Goal: Task Accomplishment & Management: Use online tool/utility

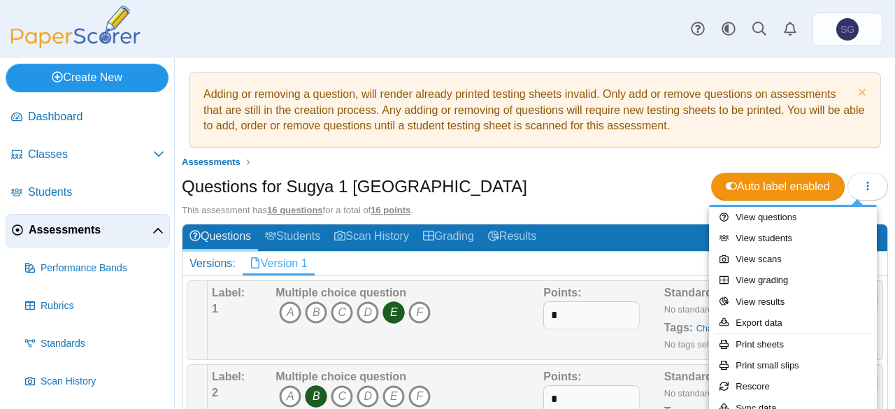
click at [118, 77] on link "Create New" at bounding box center [87, 78] width 163 height 28
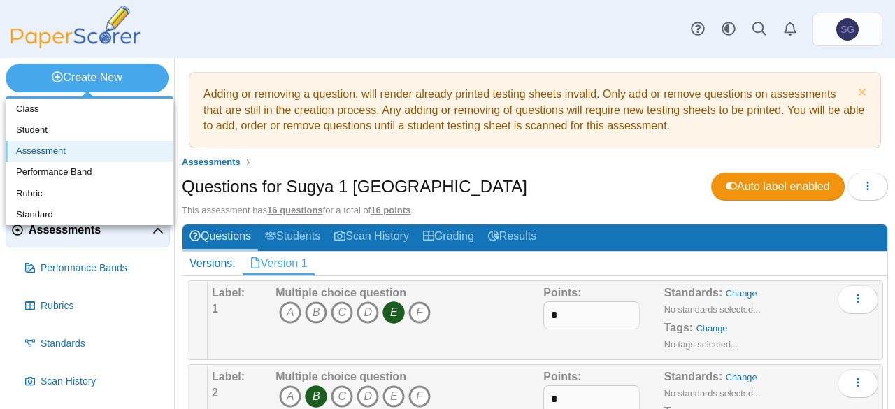
click at [93, 150] on link "Assessment" at bounding box center [90, 151] width 168 height 21
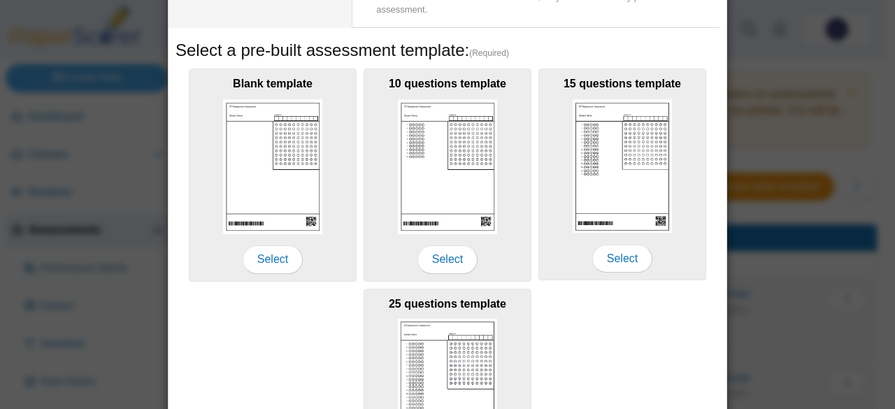
scroll to position [338, 0]
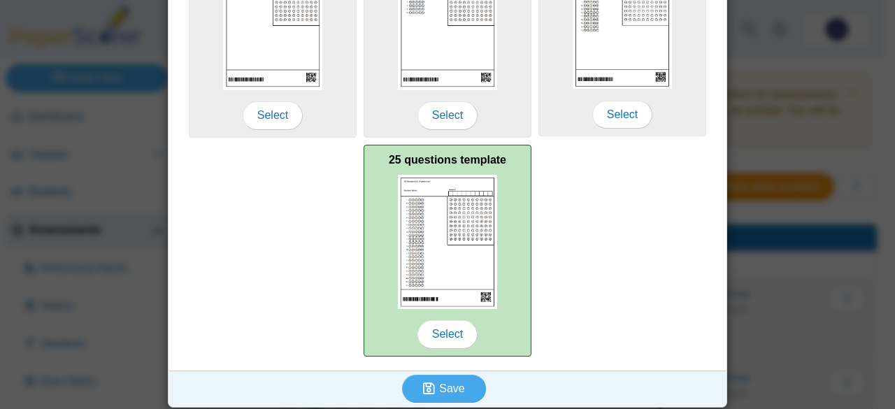
type input "**********"
click at [374, 207] on div "25 questions template Select" at bounding box center [448, 251] width 168 height 212
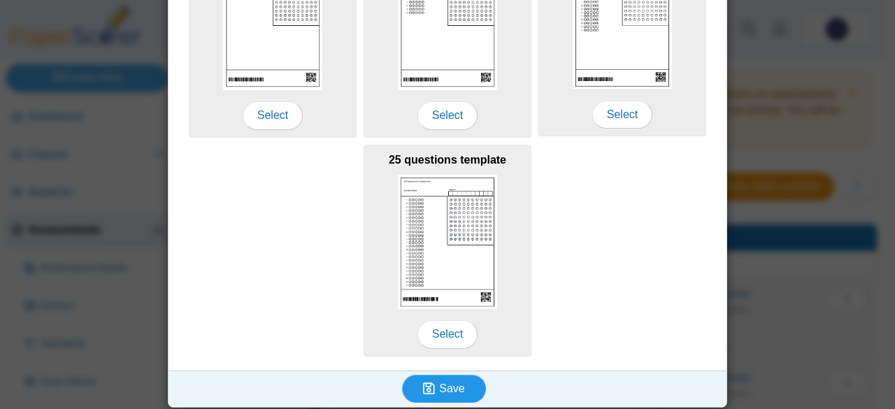
click at [445, 383] on span "Save" at bounding box center [451, 389] width 25 height 12
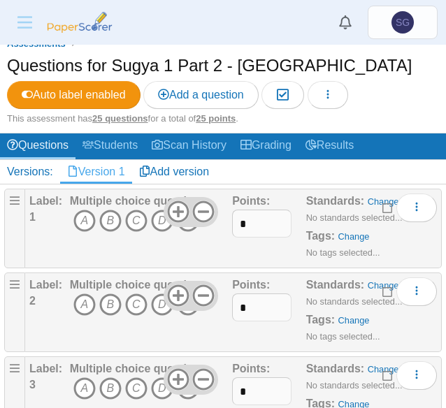
scroll to position [140, 0]
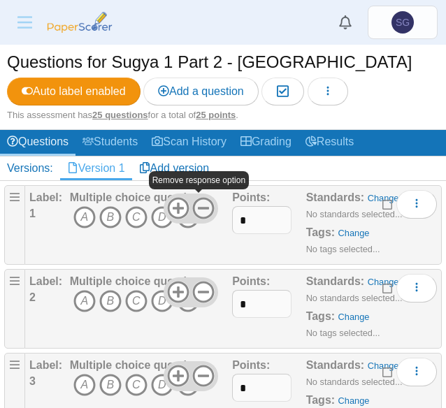
click at [194, 212] on icon at bounding box center [203, 208] width 22 height 22
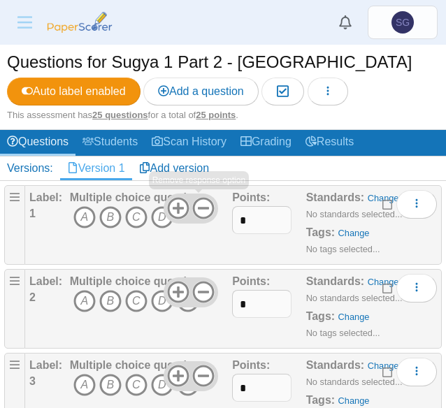
scroll to position [210, 0]
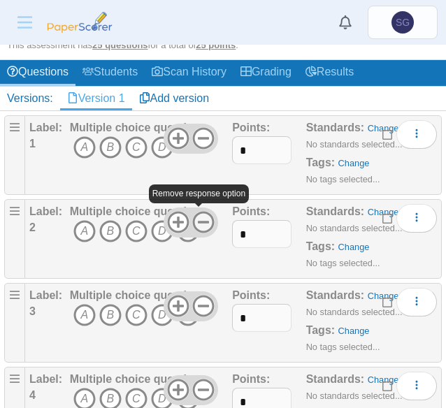
click at [197, 222] on icon at bounding box center [203, 222] width 22 height 22
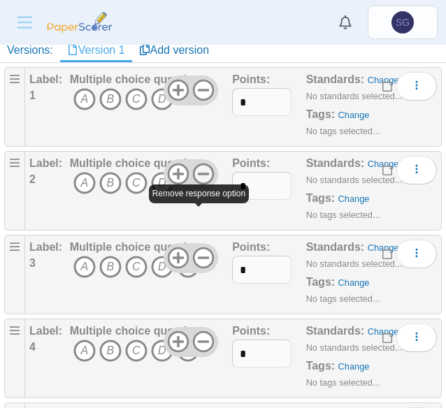
scroll to position [280, 0]
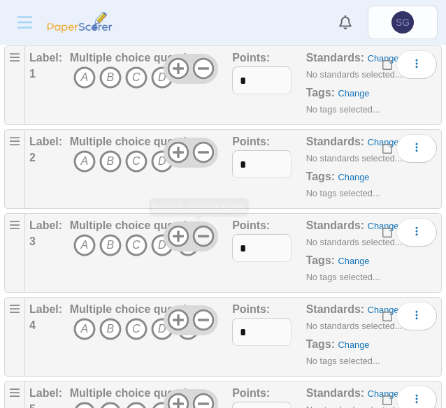
click at [195, 243] on use at bounding box center [204, 237] width 22 height 22
click at [196, 238] on icon at bounding box center [203, 236] width 22 height 22
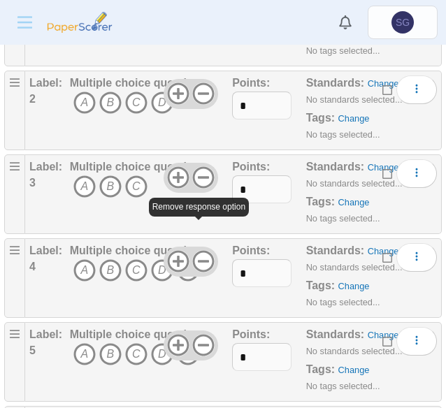
scroll to position [420, 0]
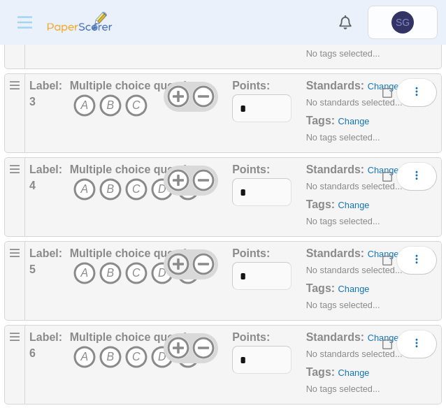
click at [175, 260] on use at bounding box center [178, 265] width 22 height 22
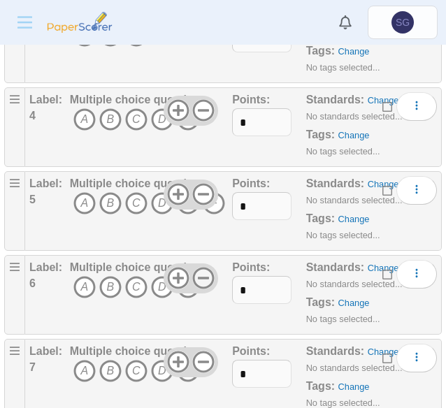
click at [203, 276] on icon at bounding box center [203, 278] width 22 height 22
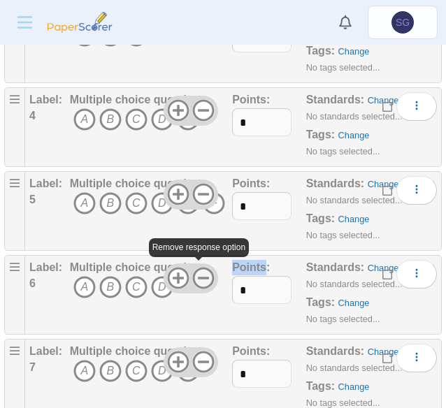
click at [203, 276] on icon at bounding box center [203, 278] width 22 height 22
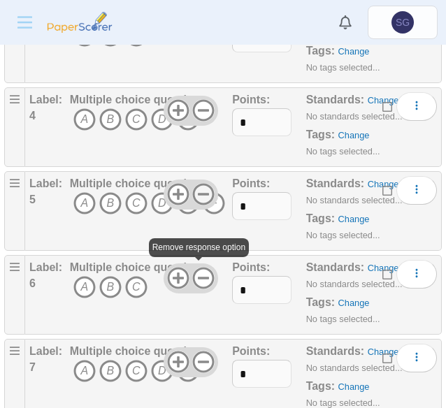
click at [200, 188] on icon at bounding box center [203, 194] width 22 height 22
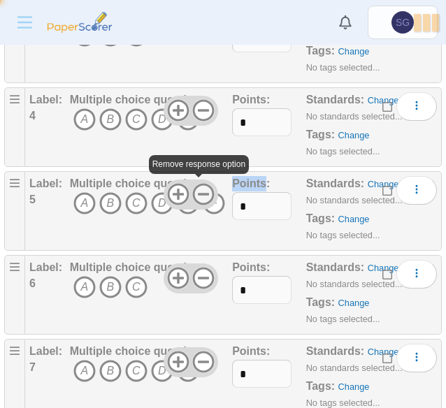
click at [200, 188] on icon at bounding box center [203, 194] width 22 height 22
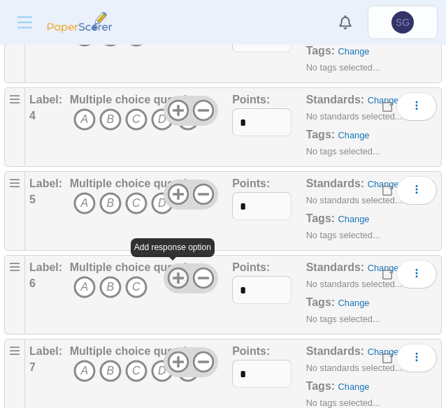
click at [171, 269] on icon at bounding box center [178, 278] width 22 height 22
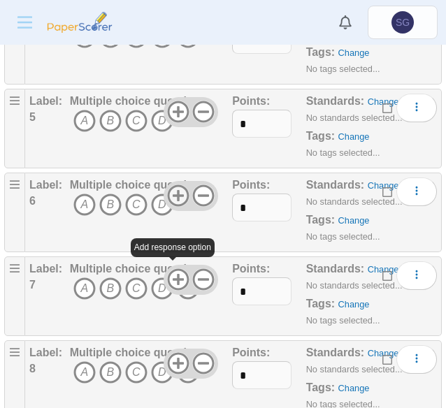
scroll to position [629, 0]
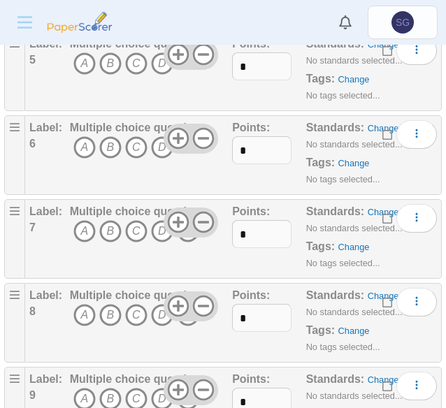
click at [197, 220] on icon at bounding box center [203, 222] width 22 height 22
click at [199, 297] on icon at bounding box center [203, 306] width 22 height 22
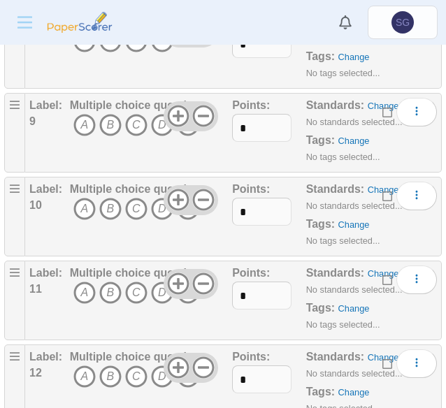
scroll to position [909, 0]
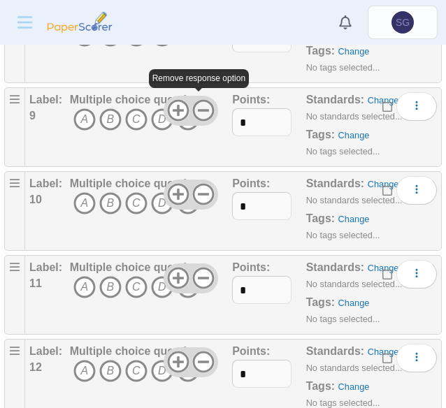
click at [201, 108] on icon at bounding box center [203, 110] width 22 height 22
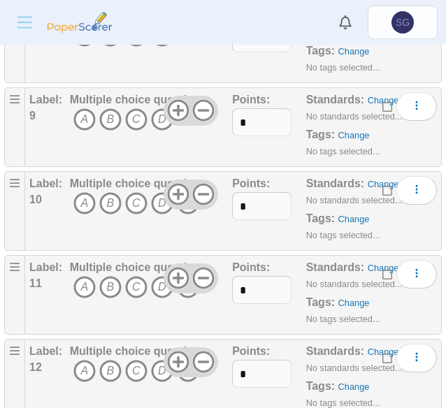
drag, startPoint x: 197, startPoint y: 183, endPoint x: 201, endPoint y: 206, distance: 22.8
click at [197, 184] on icon at bounding box center [203, 194] width 22 height 22
click at [202, 274] on icon at bounding box center [203, 278] width 22 height 22
click at [171, 272] on use at bounding box center [178, 279] width 22 height 22
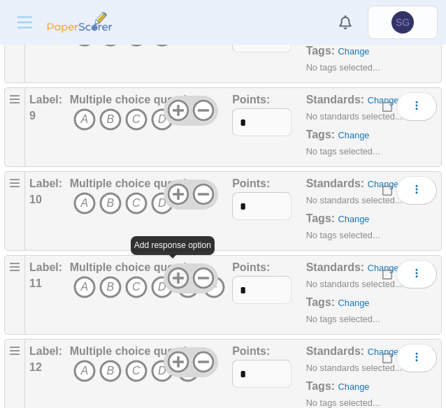
click at [171, 272] on use at bounding box center [178, 279] width 22 height 22
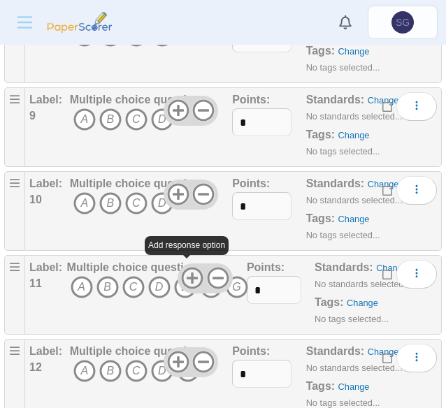
click at [185, 271] on use at bounding box center [193, 279] width 22 height 22
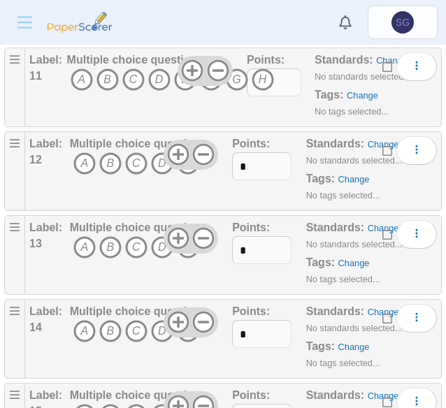
scroll to position [1049, 0]
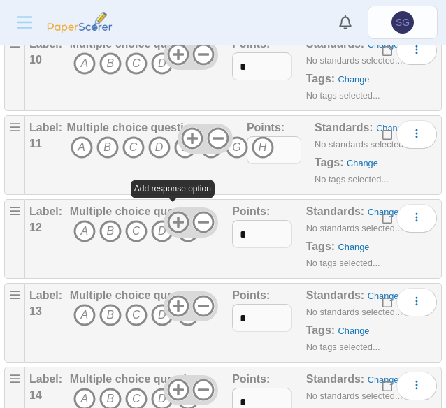
click at [173, 218] on use at bounding box center [178, 223] width 22 height 22
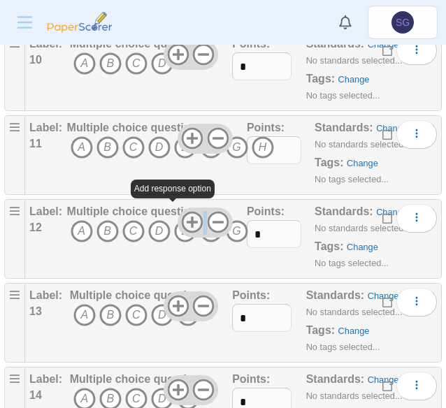
click at [178, 218] on div at bounding box center [205, 222] width 55 height 29
click at [192, 216] on use at bounding box center [193, 223] width 22 height 22
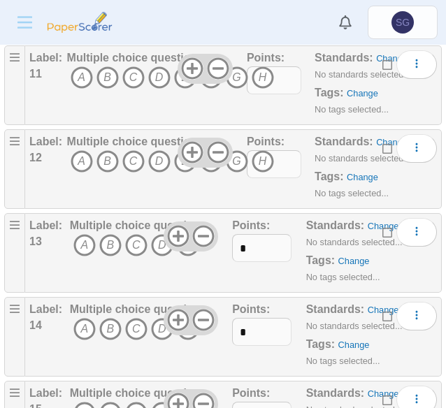
click at [218, 177] on div "Multiple choice question A B C D E F" at bounding box center [170, 169] width 207 height 70
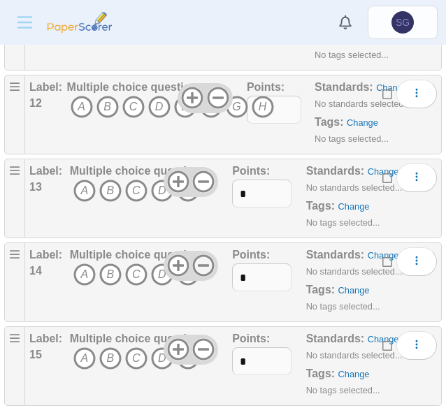
scroll to position [1259, 0]
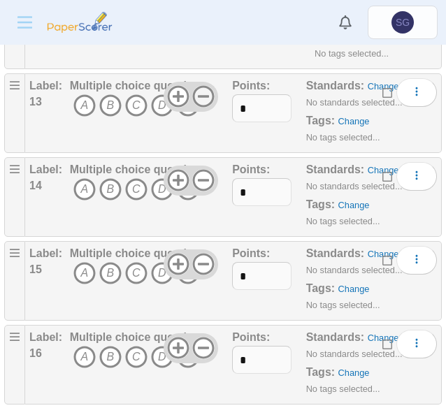
click at [197, 92] on icon at bounding box center [203, 96] width 22 height 22
click at [192, 171] on icon at bounding box center [203, 180] width 22 height 22
click at [172, 255] on use at bounding box center [178, 265] width 22 height 22
click at [173, 257] on use at bounding box center [178, 265] width 22 height 22
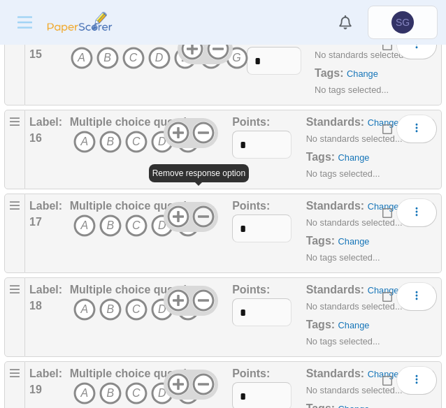
scroll to position [1539, 0]
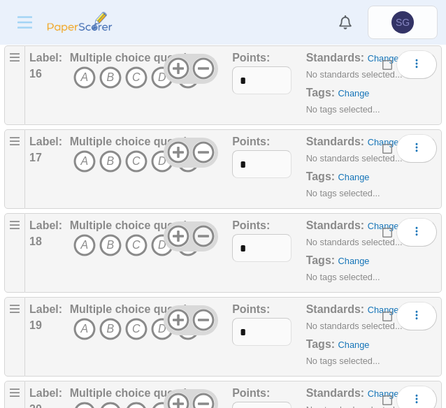
click at [201, 226] on use at bounding box center [204, 237] width 22 height 22
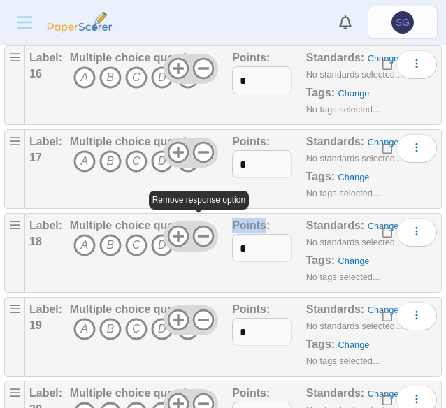
click at [201, 226] on use at bounding box center [204, 237] width 22 height 22
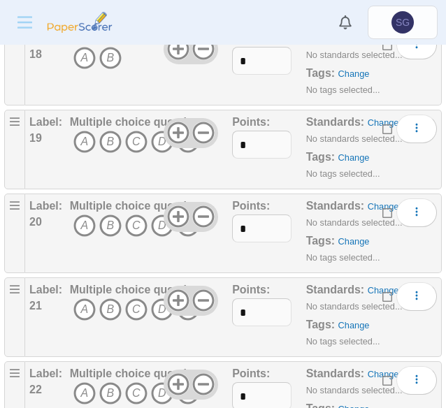
scroll to position [1748, 0]
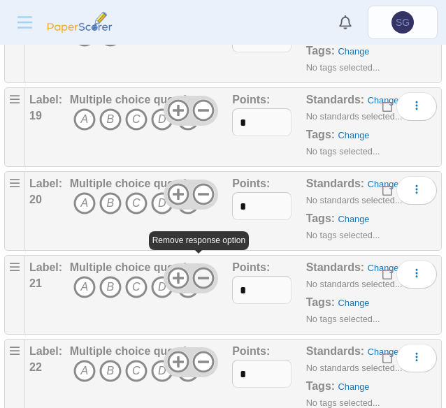
click at [196, 268] on use at bounding box center [204, 279] width 22 height 22
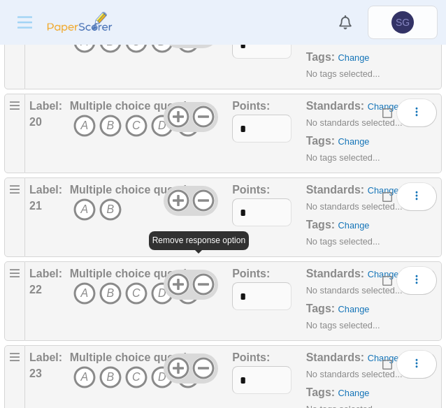
scroll to position [1888, 0]
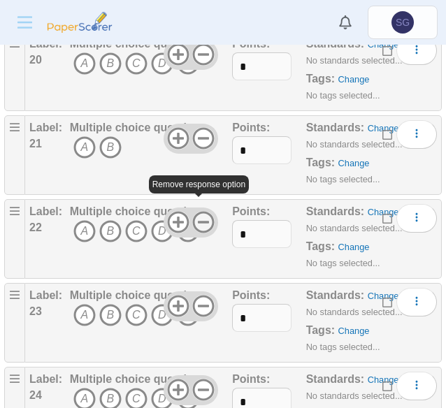
click at [199, 211] on icon at bounding box center [203, 222] width 22 height 22
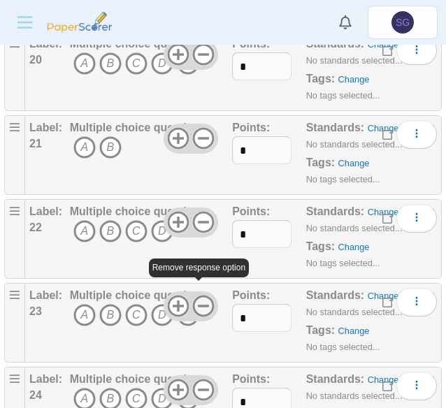
click at [194, 295] on icon at bounding box center [203, 306] width 22 height 22
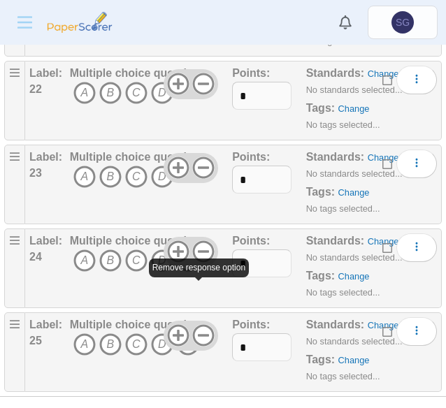
scroll to position [2028, 0]
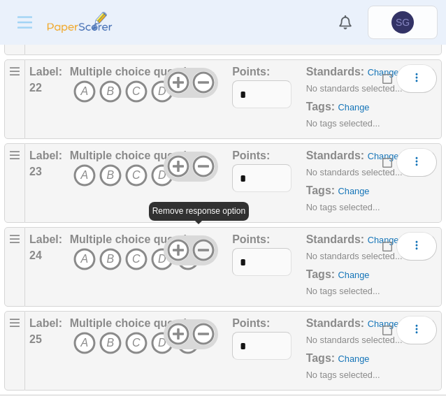
click at [194, 240] on use at bounding box center [204, 251] width 22 height 22
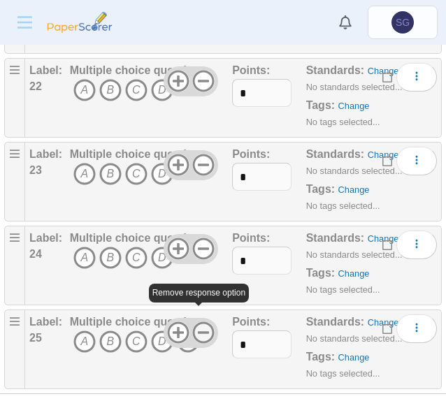
click at [195, 327] on icon at bounding box center [203, 333] width 22 height 22
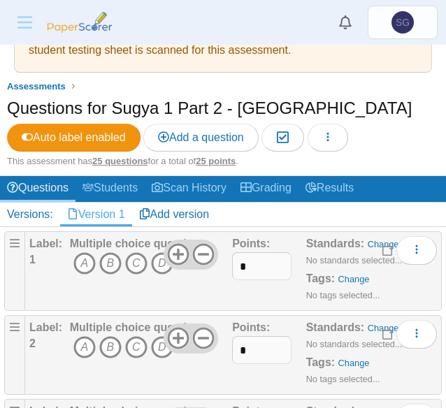
scroll to position [0, 0]
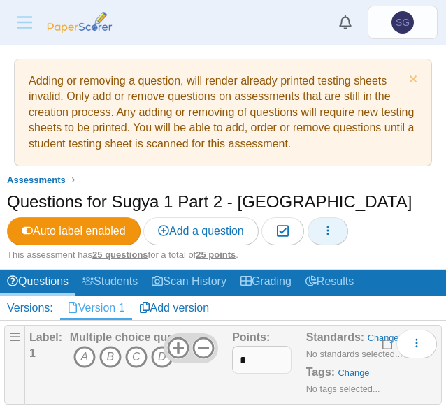
click at [323, 234] on button "button" at bounding box center [328, 232] width 41 height 28
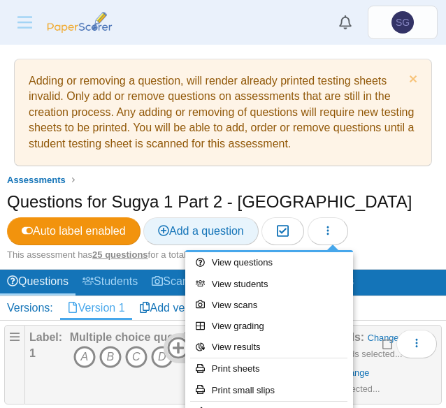
click at [191, 236] on span "Add a question" at bounding box center [201, 231] width 86 height 12
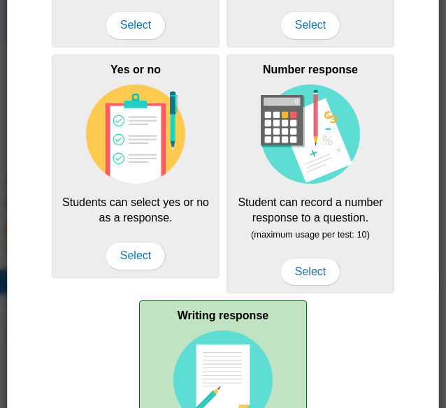
scroll to position [530, 0]
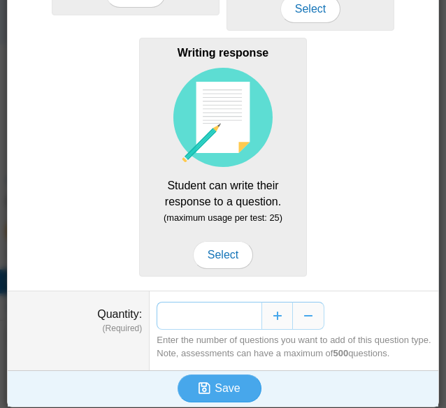
drag, startPoint x: 236, startPoint y: 312, endPoint x: 256, endPoint y: 313, distance: 20.3
click at [256, 313] on input "*" at bounding box center [209, 316] width 105 height 28
type input "**"
click at [220, 375] on button "Save" at bounding box center [220, 389] width 84 height 28
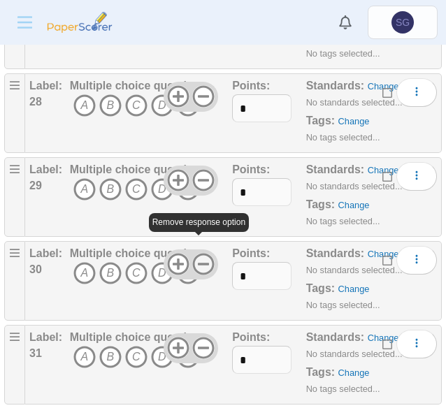
scroll to position [2238, 0]
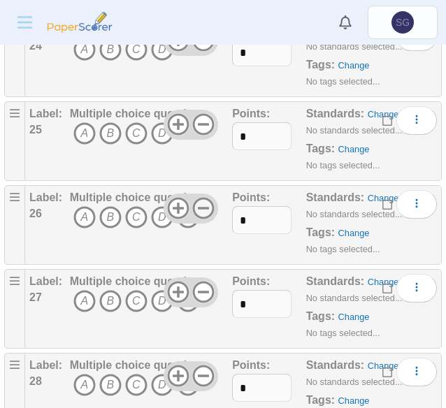
click at [196, 198] on icon at bounding box center [203, 208] width 22 height 22
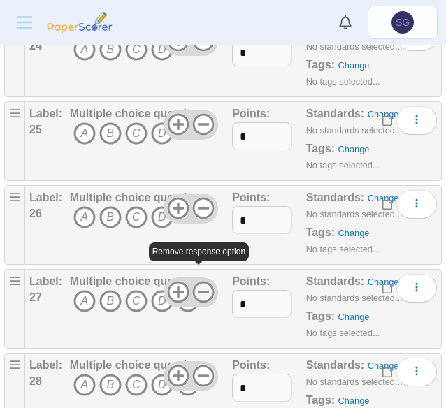
click at [197, 282] on icon at bounding box center [203, 292] width 22 height 22
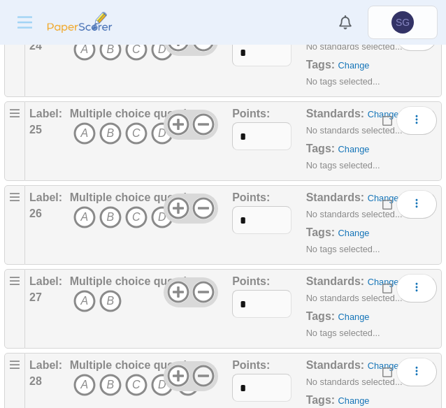
click at [194, 365] on icon at bounding box center [203, 376] width 22 height 22
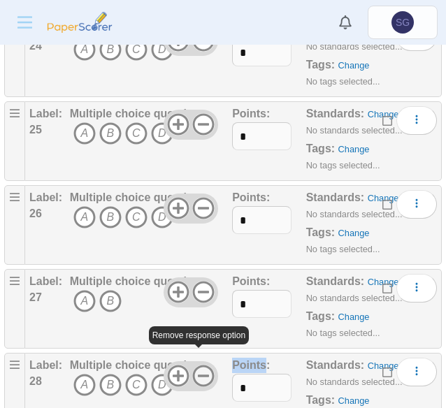
click at [194, 365] on icon at bounding box center [203, 376] width 22 height 22
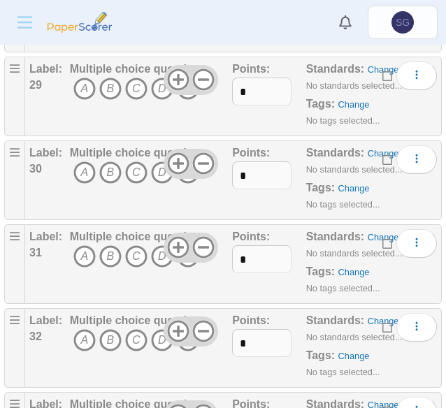
scroll to position [2588, 0]
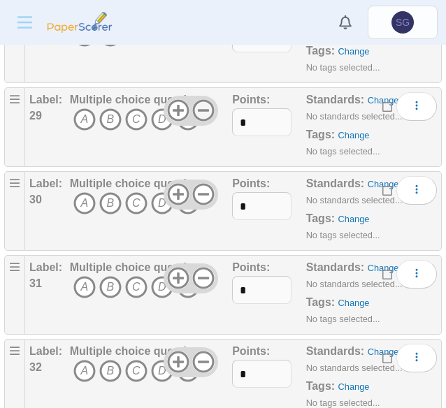
click at [204, 99] on icon at bounding box center [203, 110] width 22 height 22
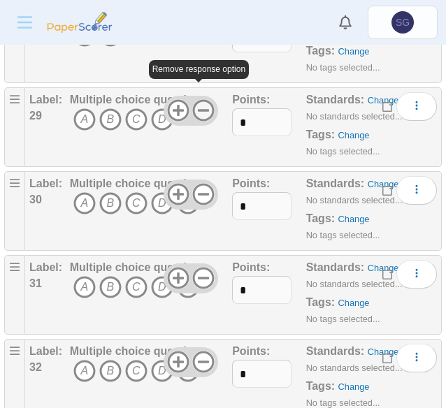
click at [204, 99] on icon at bounding box center [203, 110] width 22 height 22
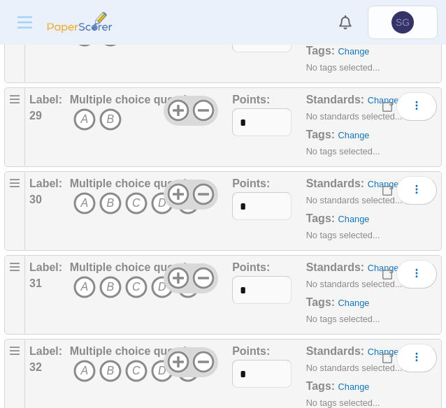
click at [197, 183] on icon at bounding box center [203, 194] width 22 height 22
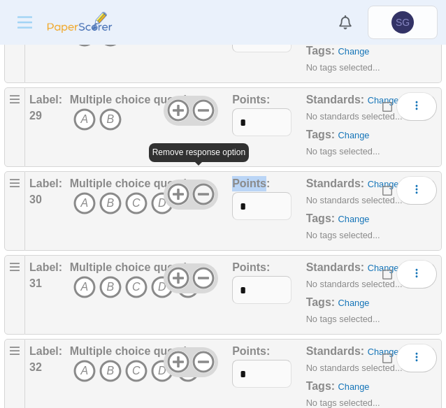
click at [197, 183] on icon at bounding box center [203, 194] width 22 height 22
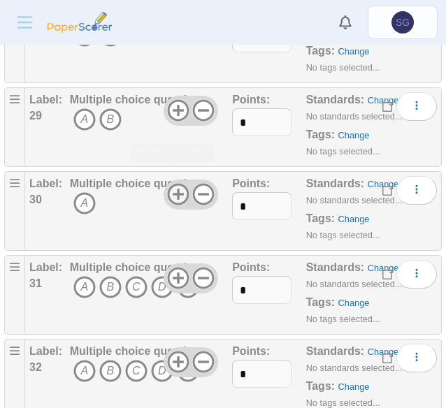
click at [171, 184] on use at bounding box center [178, 195] width 22 height 22
click at [204, 267] on icon at bounding box center [203, 278] width 22 height 22
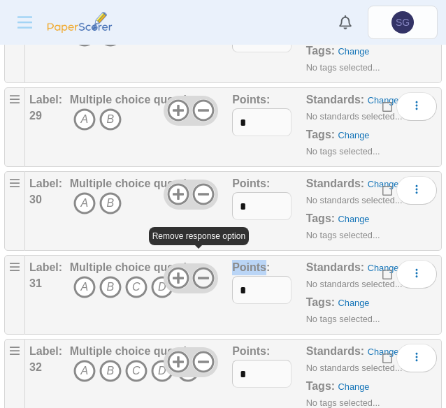
click at [204, 267] on icon at bounding box center [203, 278] width 22 height 22
click at [201, 267] on icon at bounding box center [203, 278] width 22 height 22
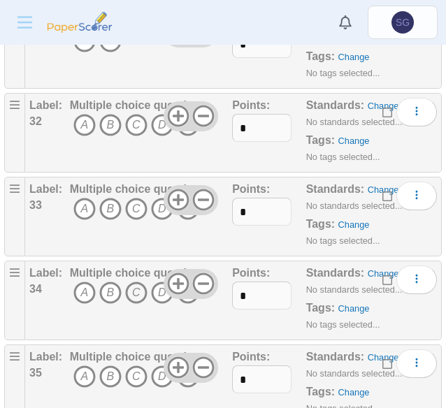
scroll to position [2867, 0]
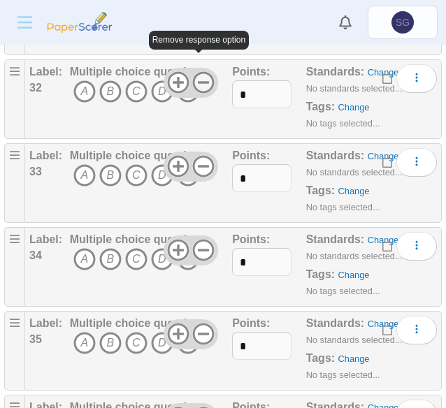
click at [200, 71] on icon at bounding box center [203, 82] width 22 height 22
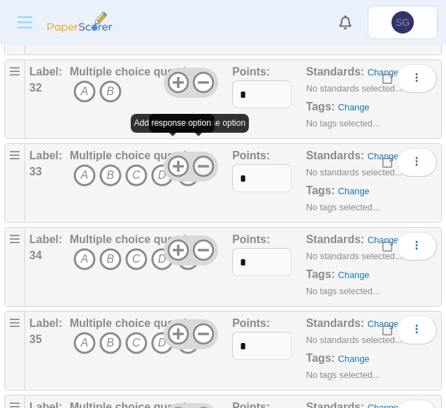
click at [199, 155] on icon at bounding box center [203, 166] width 22 height 22
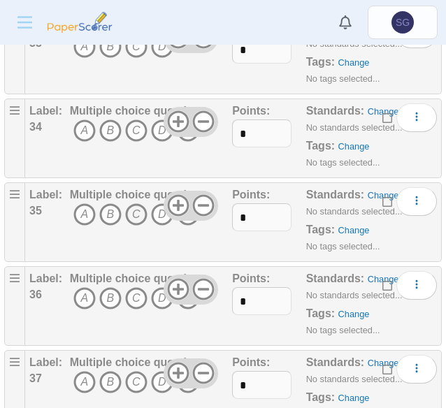
scroll to position [3007, 0]
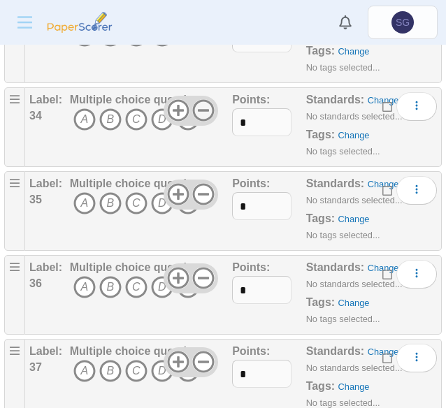
click at [193, 100] on use at bounding box center [204, 111] width 22 height 22
click at [194, 184] on use at bounding box center [204, 195] width 22 height 22
click at [195, 268] on use at bounding box center [204, 279] width 22 height 22
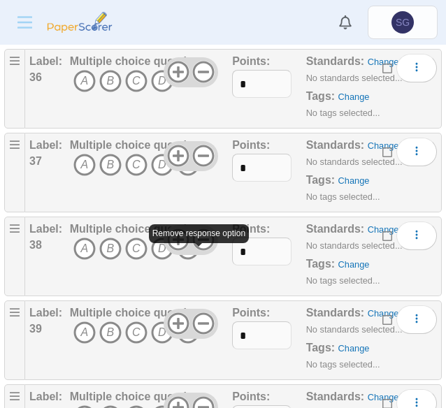
scroll to position [3217, 0]
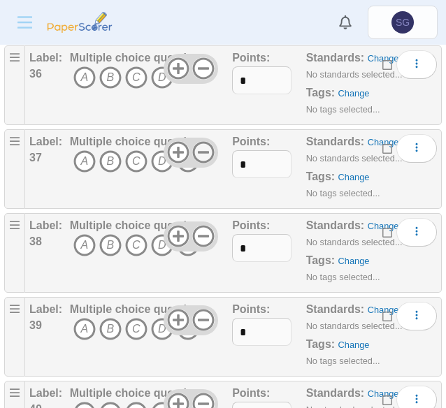
click at [197, 141] on icon at bounding box center [203, 152] width 22 height 22
click at [171, 142] on use at bounding box center [178, 153] width 22 height 22
click at [171, 226] on use at bounding box center [178, 237] width 22 height 22
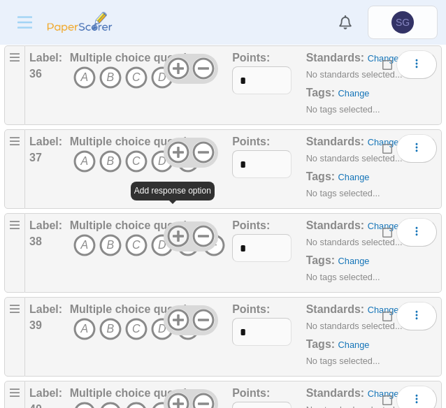
click at [171, 226] on use at bounding box center [178, 237] width 22 height 22
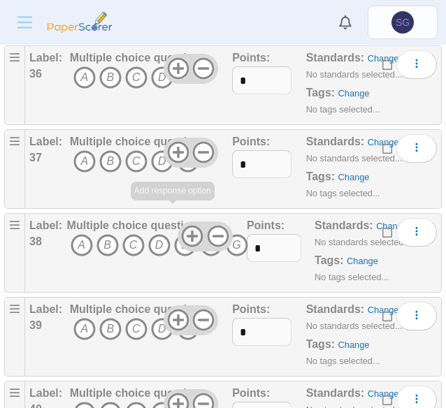
click at [171, 234] on span "A B C D E" at bounding box center [157, 247] width 181 height 26
click at [185, 225] on icon at bounding box center [192, 236] width 22 height 22
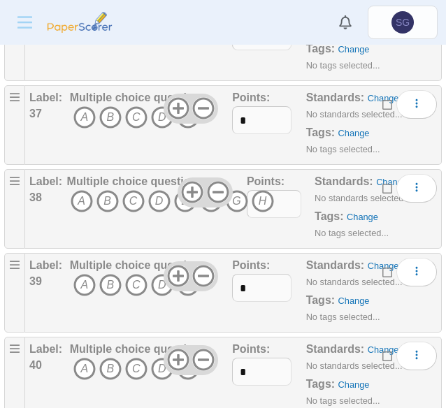
scroll to position [3281, 0]
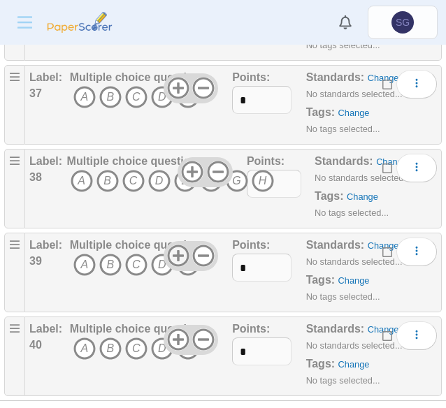
click at [169, 245] on icon at bounding box center [178, 256] width 22 height 22
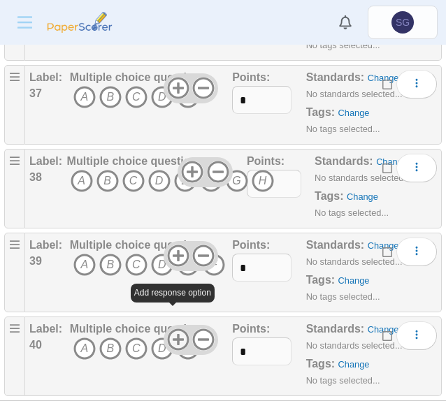
click at [173, 329] on use at bounding box center [178, 340] width 22 height 22
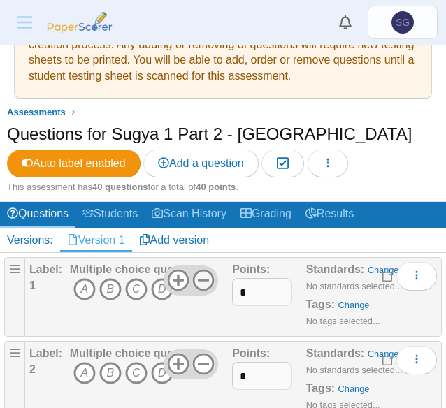
scroll to position [140, 0]
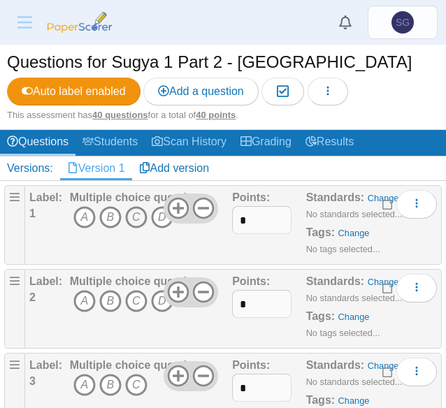
click at [134, 221] on icon "C" at bounding box center [136, 217] width 22 height 22
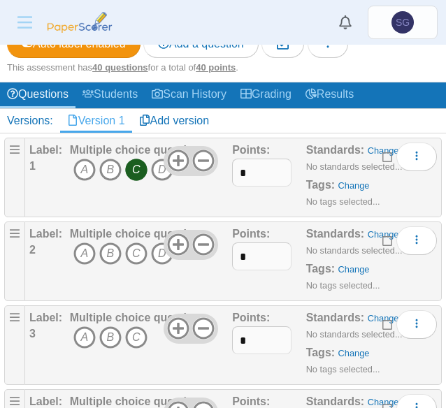
scroll to position [210, 0]
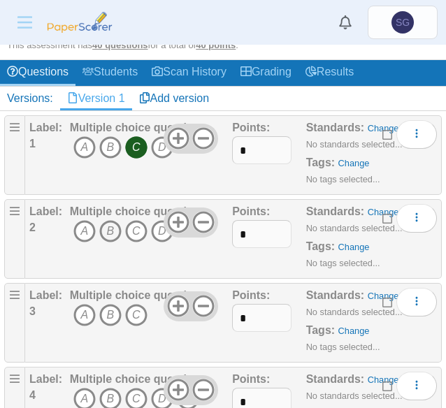
click at [108, 234] on icon "B" at bounding box center [110, 231] width 22 height 22
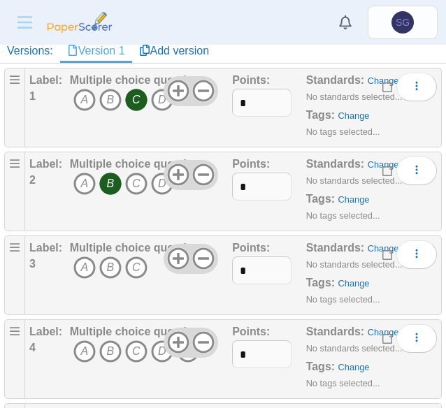
scroll to position [280, 0]
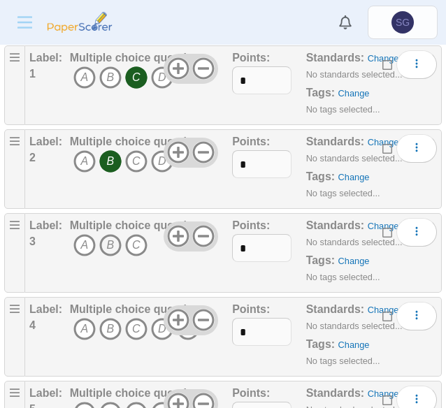
click at [106, 247] on icon "B" at bounding box center [110, 245] width 22 height 22
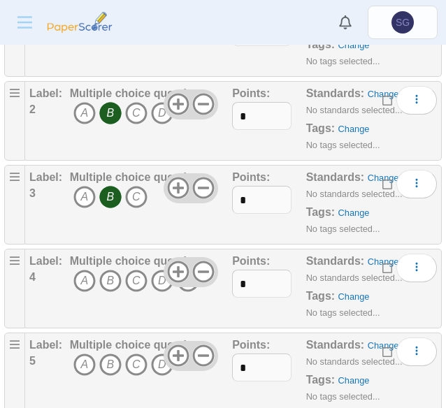
scroll to position [350, 0]
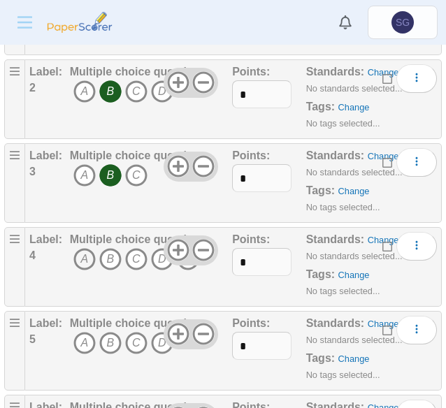
click at [88, 257] on icon "A" at bounding box center [84, 259] width 22 height 22
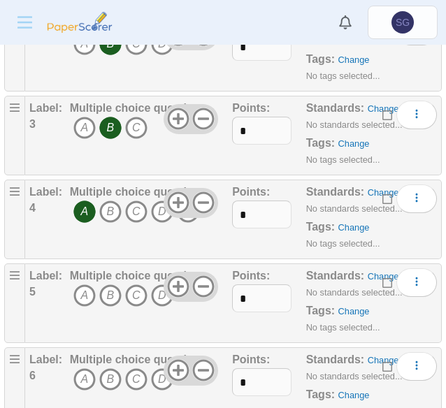
scroll to position [420, 0]
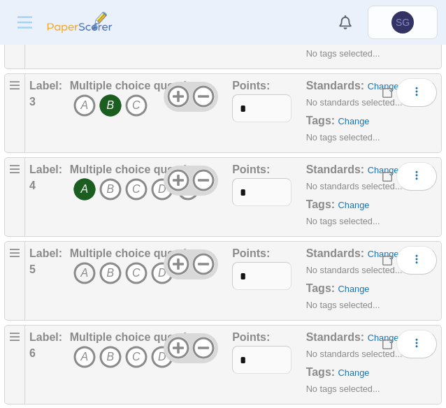
click at [76, 266] on icon "A" at bounding box center [84, 273] width 22 height 22
click at [104, 271] on icon "B" at bounding box center [110, 273] width 22 height 22
click at [84, 269] on icon "A" at bounding box center [84, 273] width 22 height 22
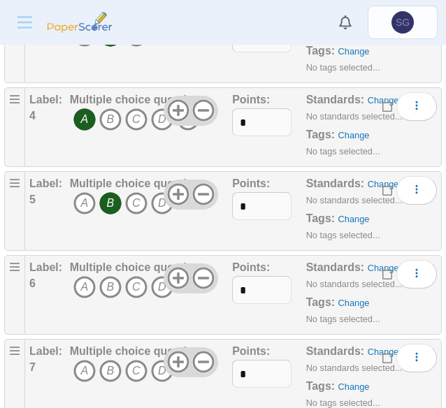
scroll to position [559, 0]
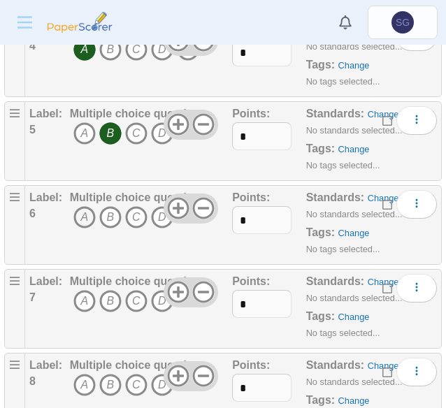
click at [91, 218] on icon "A" at bounding box center [84, 217] width 22 height 22
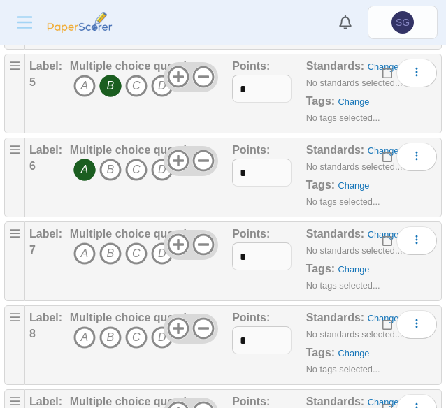
scroll to position [629, 0]
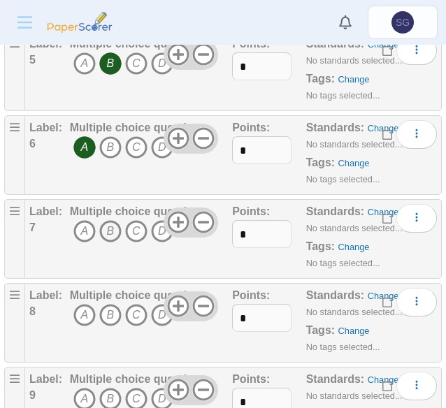
click at [109, 229] on icon "B" at bounding box center [110, 231] width 22 height 22
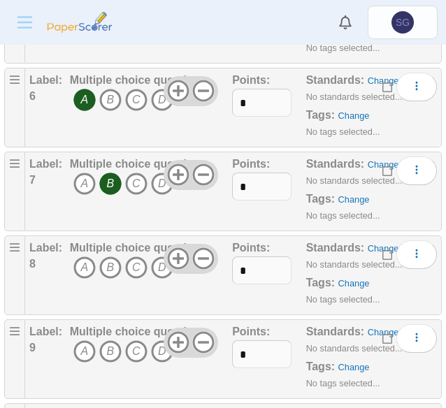
scroll to position [699, 0]
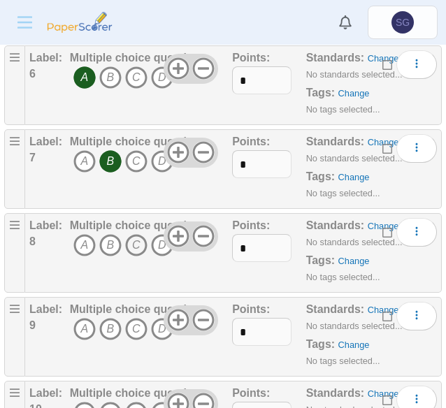
click at [134, 239] on icon "C" at bounding box center [136, 245] width 22 height 22
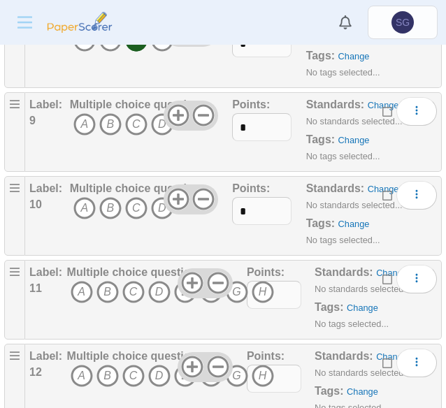
scroll to position [909, 0]
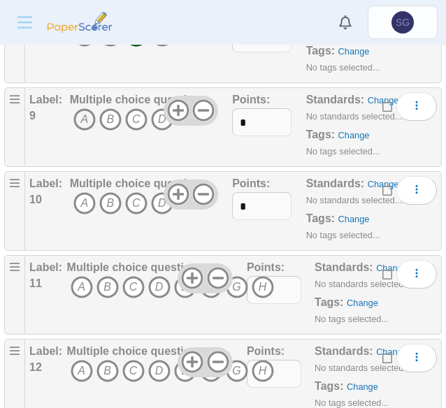
click at [79, 116] on icon "A" at bounding box center [84, 119] width 22 height 22
click at [108, 199] on icon "B" at bounding box center [110, 203] width 22 height 22
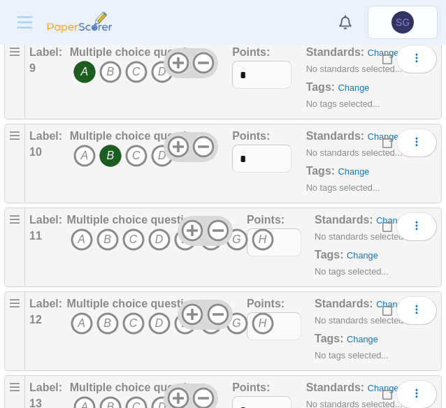
scroll to position [979, 0]
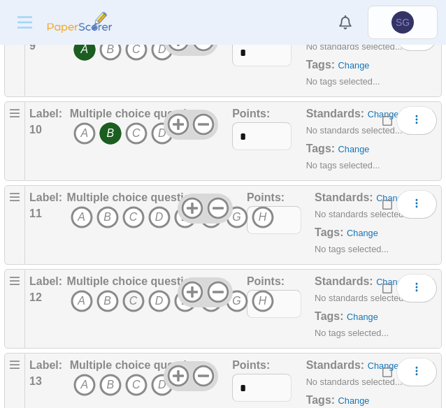
click at [129, 291] on icon "C" at bounding box center [133, 301] width 22 height 22
click at [158, 293] on icon "D" at bounding box center [159, 301] width 22 height 22
click at [180, 299] on icon "E" at bounding box center [185, 301] width 22 height 22
click at [206, 301] on icon "F" at bounding box center [211, 301] width 22 height 22
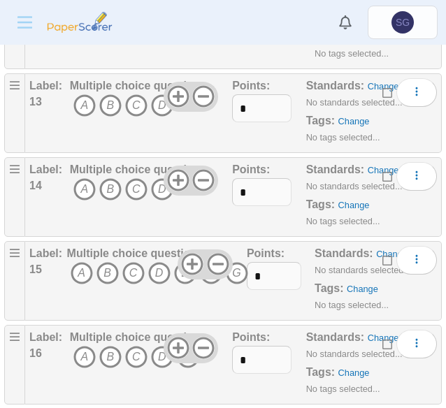
scroll to position [1119, 0]
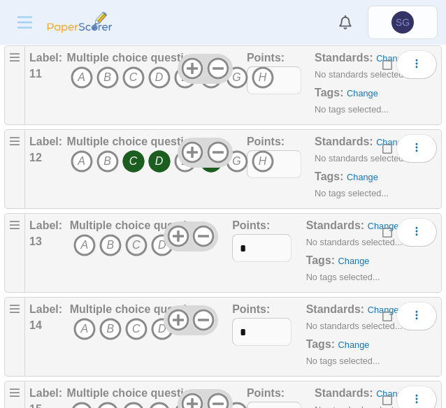
drag, startPoint x: 124, startPoint y: 245, endPoint x: 148, endPoint y: 243, distance: 23.9
click at [126, 245] on icon "C" at bounding box center [136, 245] width 22 height 22
click at [133, 237] on icon "C" at bounding box center [136, 245] width 22 height 22
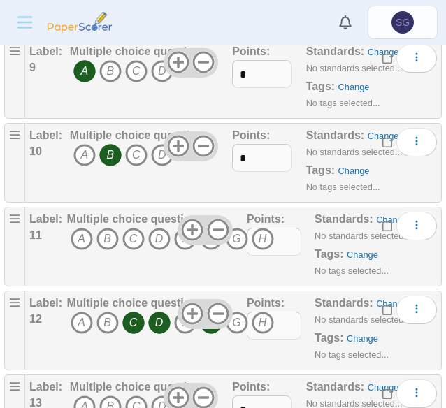
scroll to position [979, 0]
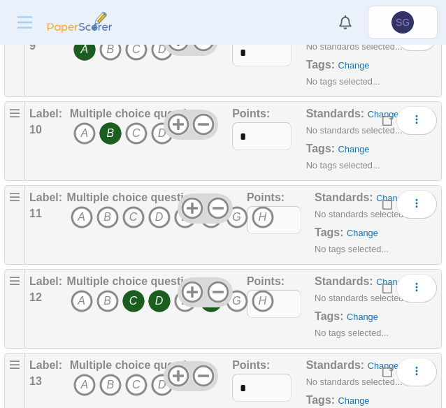
click at [129, 215] on icon "C" at bounding box center [133, 217] width 22 height 22
click at [157, 215] on icon "D" at bounding box center [159, 217] width 22 height 22
click at [210, 218] on icon "F" at bounding box center [211, 217] width 22 height 22
click at [210, 299] on div at bounding box center [205, 292] width 55 height 29
click at [209, 299] on icon "F" at bounding box center [211, 301] width 22 height 22
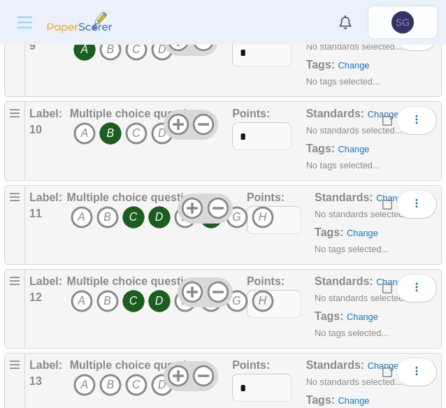
click at [253, 301] on icon "H" at bounding box center [263, 301] width 22 height 22
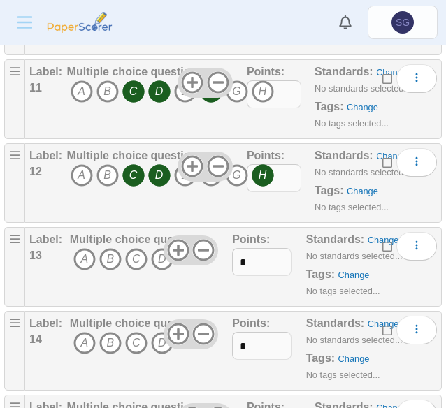
scroll to position [1119, 0]
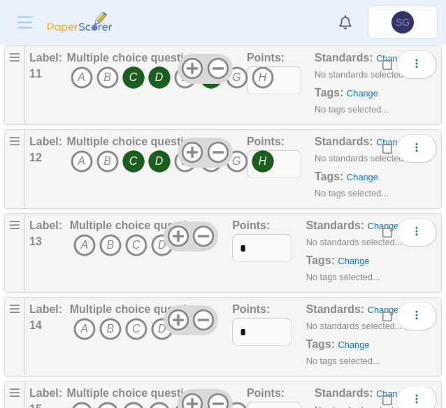
click at [77, 246] on icon "A" at bounding box center [84, 245] width 22 height 22
click at [116, 318] on icon "B" at bounding box center [110, 329] width 22 height 22
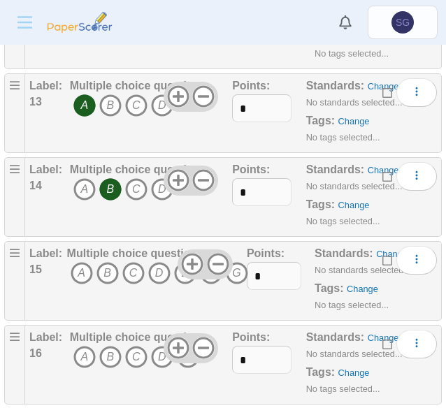
scroll to position [1329, 0]
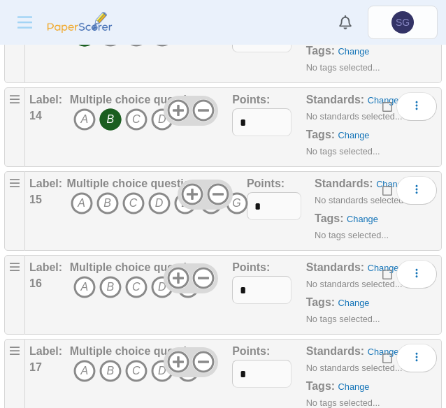
click at [212, 205] on icon "F" at bounding box center [211, 203] width 22 height 22
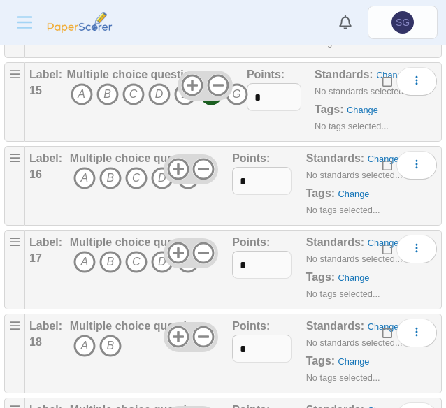
scroll to position [1469, 0]
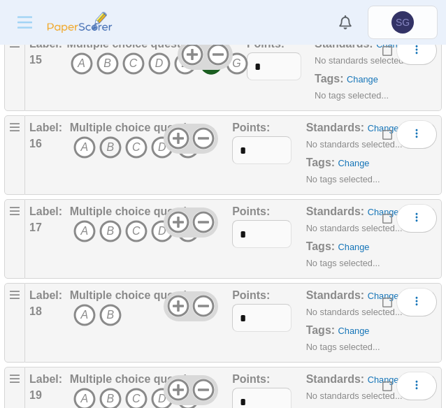
click at [108, 143] on icon "B" at bounding box center [110, 147] width 22 height 22
click at [161, 143] on icon "D" at bounding box center [162, 147] width 22 height 22
click at [185, 231] on icon "E" at bounding box center [188, 231] width 22 height 22
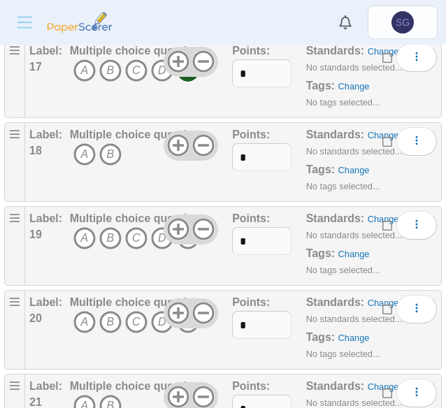
scroll to position [1609, 0]
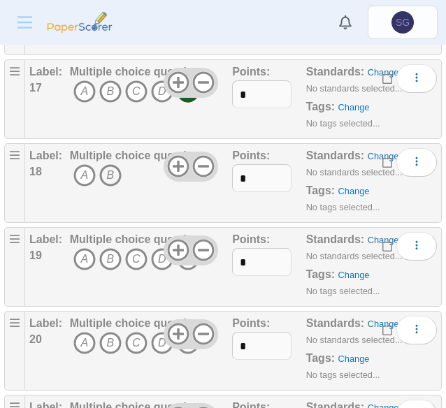
click at [105, 166] on icon "B" at bounding box center [110, 175] width 22 height 22
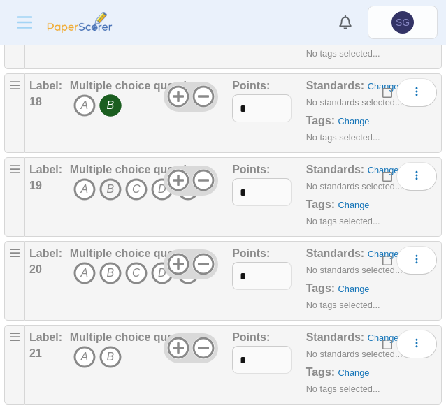
click at [118, 182] on icon "B" at bounding box center [110, 189] width 22 height 22
click at [157, 264] on icon "D" at bounding box center [162, 273] width 22 height 22
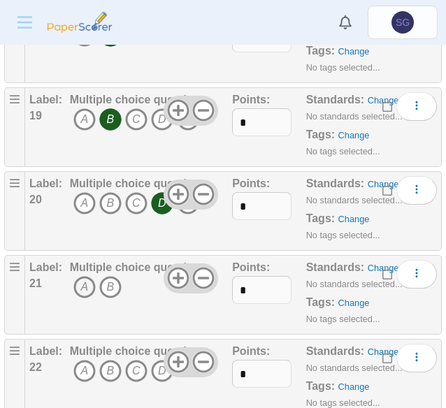
click at [84, 280] on icon "A" at bounding box center [84, 287] width 22 height 22
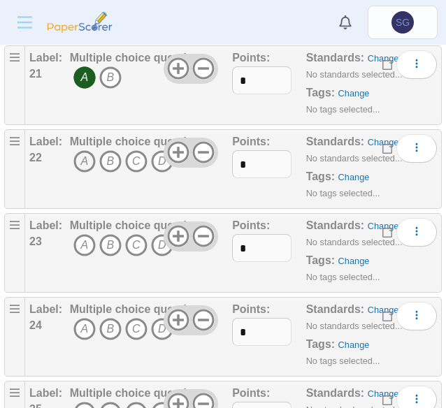
click at [77, 152] on icon "A" at bounding box center [84, 161] width 22 height 22
click at [108, 234] on icon "B" at bounding box center [110, 245] width 22 height 22
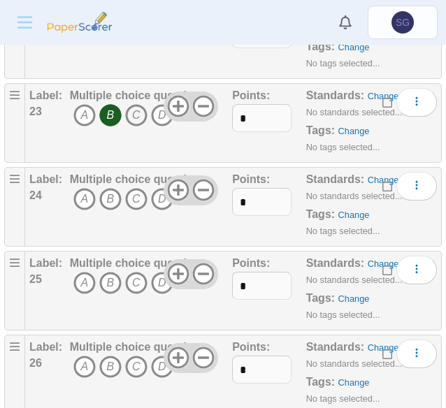
scroll to position [2098, 0]
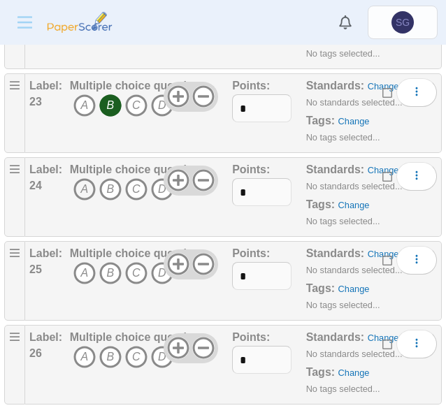
click at [87, 178] on icon "A" at bounding box center [84, 189] width 22 height 22
click at [80, 265] on icon "A" at bounding box center [84, 273] width 22 height 22
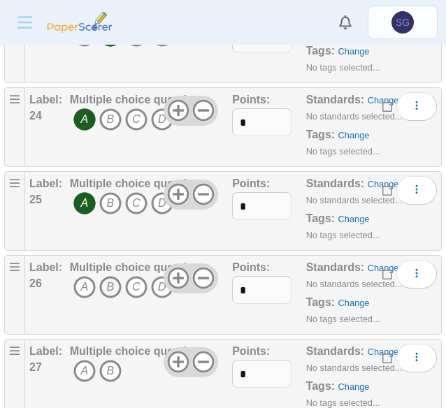
click at [102, 276] on icon "B" at bounding box center [110, 287] width 22 height 22
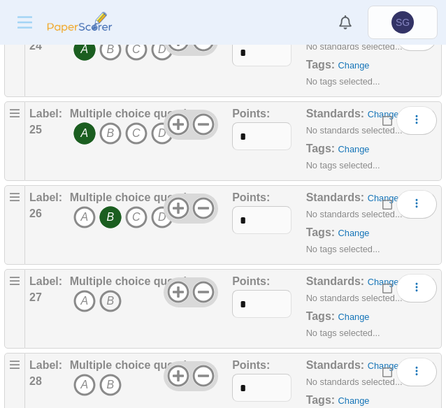
click at [112, 290] on icon "B" at bounding box center [110, 301] width 22 height 22
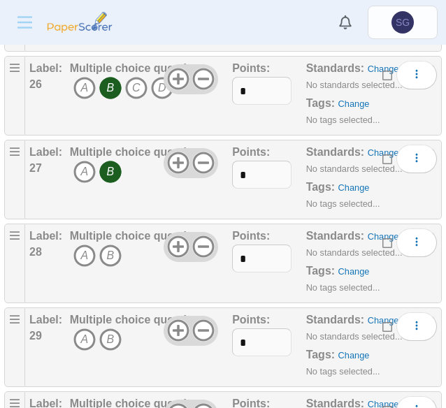
scroll to position [2378, 0]
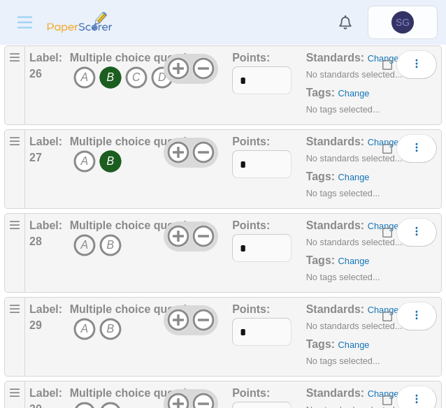
click at [80, 236] on icon "A" at bounding box center [84, 245] width 22 height 22
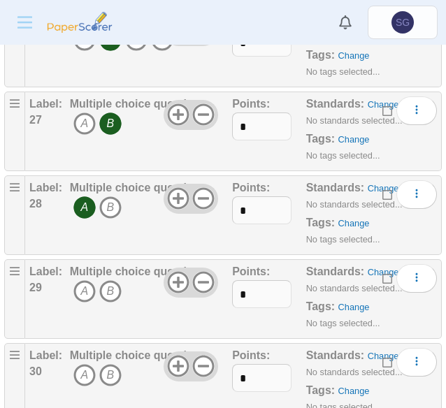
scroll to position [2448, 0]
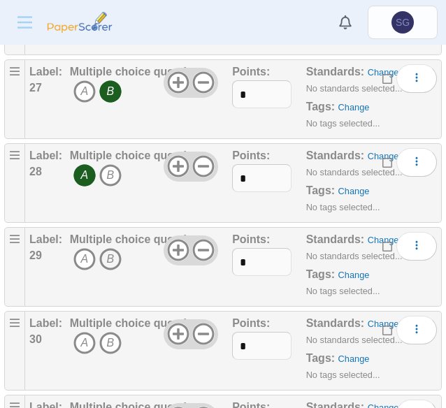
click at [100, 248] on icon "B" at bounding box center [110, 259] width 22 height 22
click at [107, 332] on icon "B" at bounding box center [110, 343] width 22 height 22
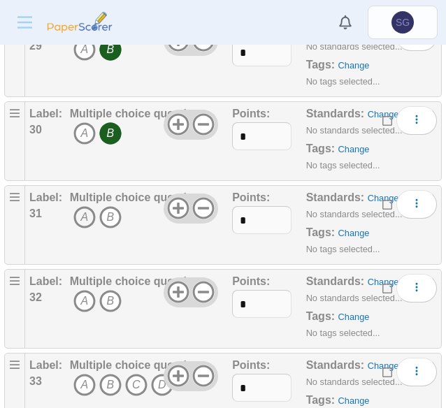
click at [78, 206] on icon "A" at bounding box center [84, 217] width 22 height 22
click at [81, 290] on icon "A" at bounding box center [84, 301] width 22 height 22
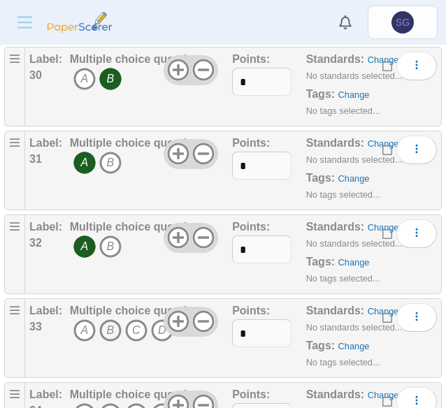
scroll to position [2797, 0]
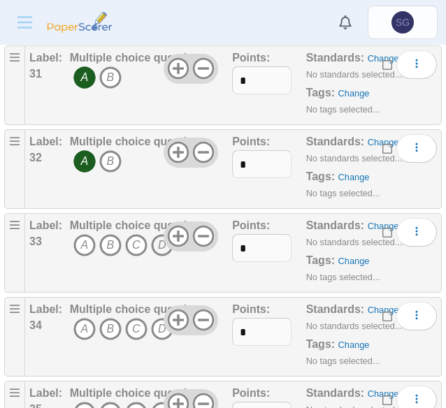
click at [163, 237] on icon "D" at bounding box center [162, 245] width 22 height 22
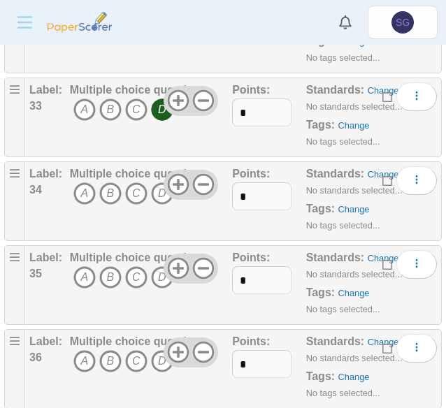
scroll to position [2937, 0]
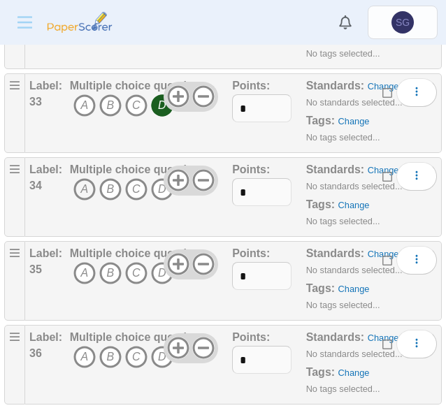
click at [92, 178] on icon "A" at bounding box center [84, 189] width 22 height 22
click at [130, 262] on icon "C" at bounding box center [136, 273] width 22 height 22
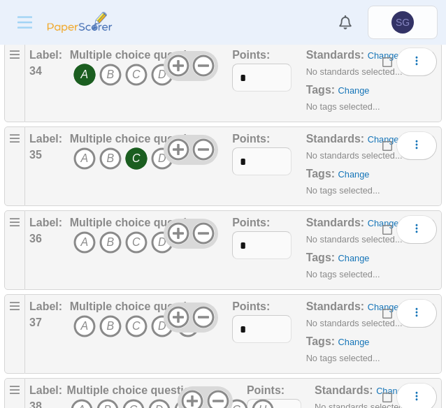
scroll to position [3077, 0]
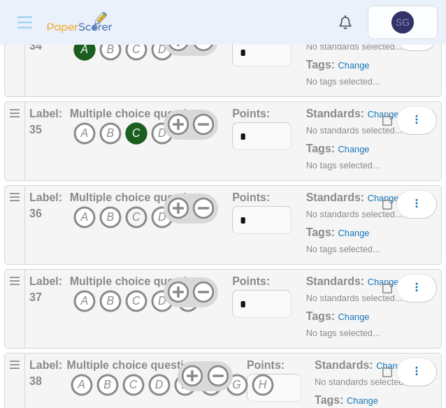
click at [134, 206] on icon "C" at bounding box center [136, 217] width 22 height 22
click at [141, 290] on icon "C" at bounding box center [136, 301] width 22 height 22
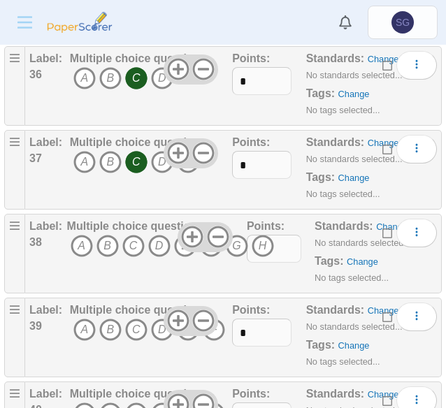
scroll to position [3217, 0]
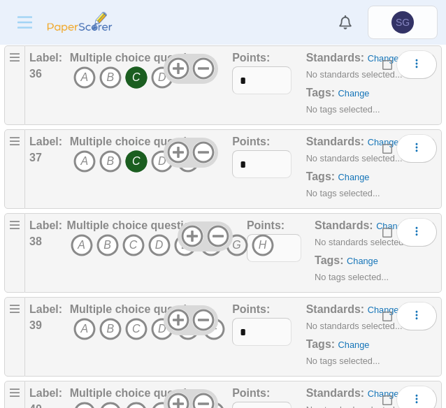
click at [242, 234] on icon "G" at bounding box center [237, 245] width 22 height 22
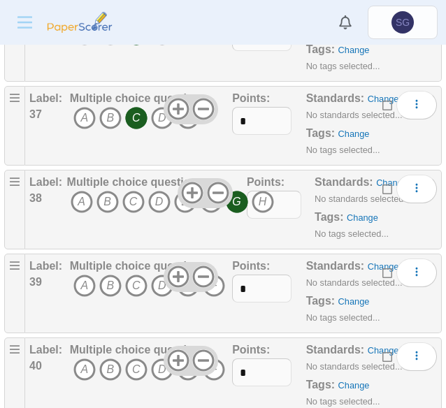
scroll to position [3281, 0]
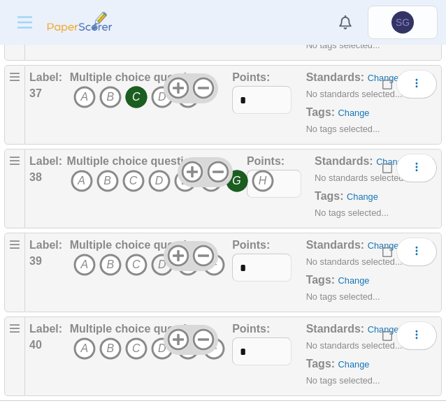
click at [157, 254] on icon "D" at bounding box center [162, 265] width 22 height 22
click at [190, 338] on icon "E" at bounding box center [188, 349] width 22 height 22
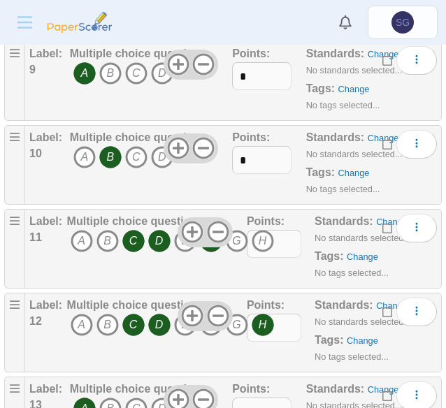
scroll to position [0, 0]
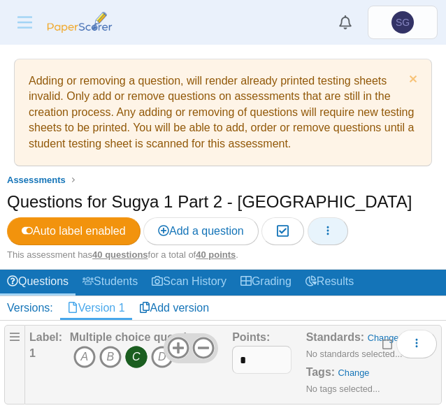
click at [338, 229] on button "button" at bounding box center [328, 232] width 41 height 28
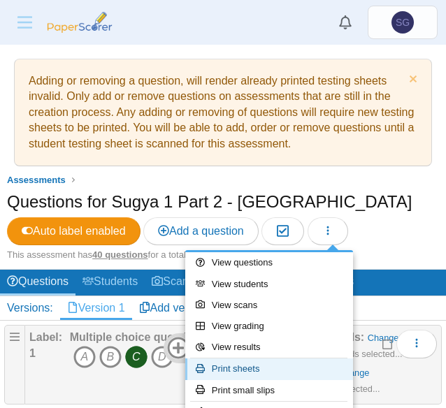
click at [281, 377] on link "Print sheets" at bounding box center [269, 369] width 168 height 21
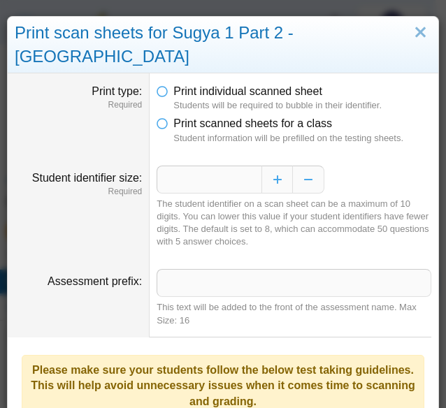
click at [240, 132] on dfn "Student information will be prefilled on the testing sheets." at bounding box center [302, 138] width 258 height 13
click at [238, 117] on span "Print scanned sheets for a class" at bounding box center [252, 123] width 159 height 12
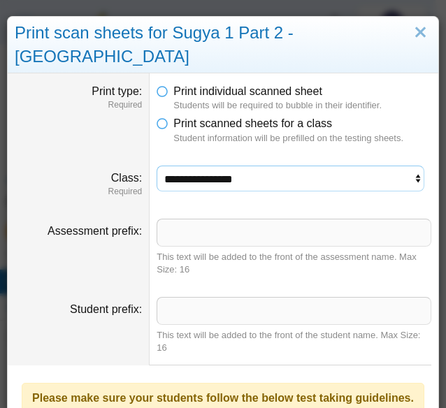
click at [224, 166] on select "**********" at bounding box center [291, 179] width 268 height 27
select select "**********"
click at [157, 166] on select "**********" at bounding box center [291, 179] width 268 height 27
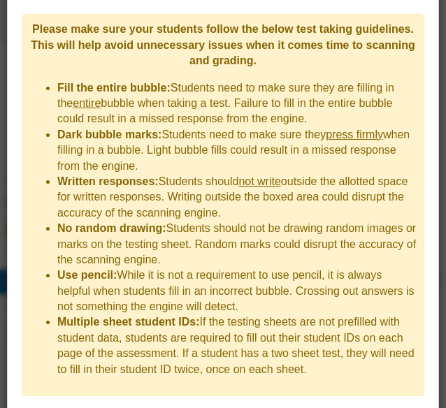
scroll to position [427, 0]
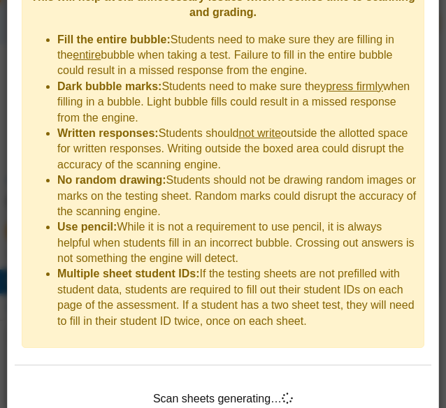
scroll to position [495, 0]
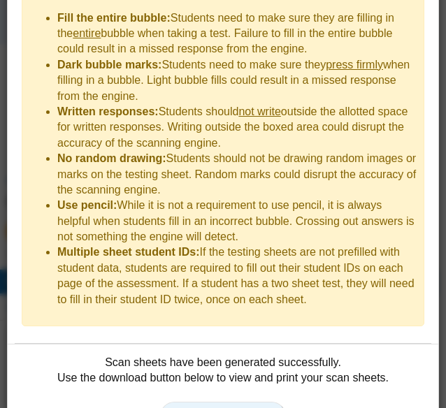
click at [246, 408] on span "Print scan sheets" at bounding box center [223, 416] width 97 height 12
